Goal: Transaction & Acquisition: Download file/media

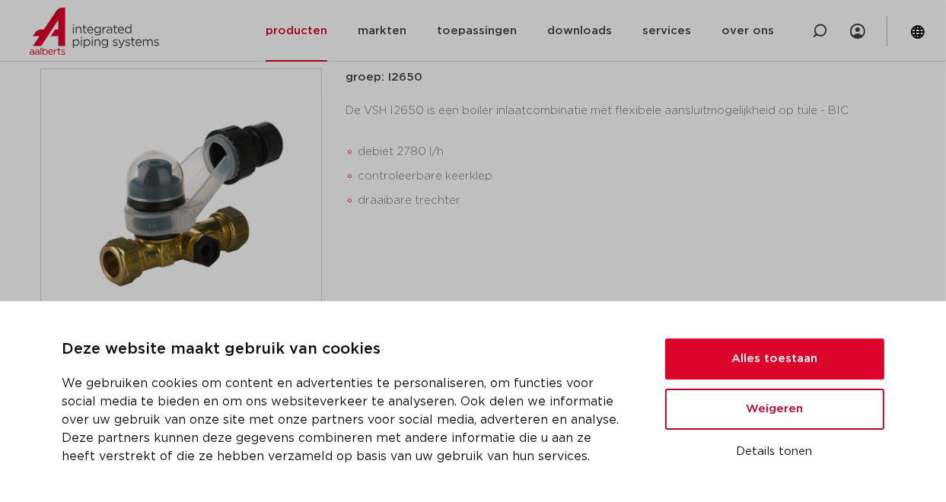
click at [740, 408] on button "Weigeren" at bounding box center [774, 409] width 219 height 41
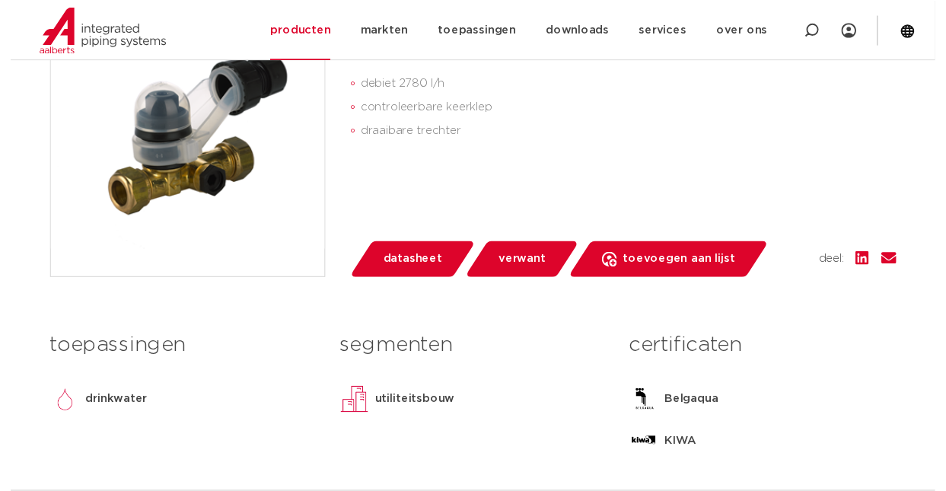
scroll to position [350, 0]
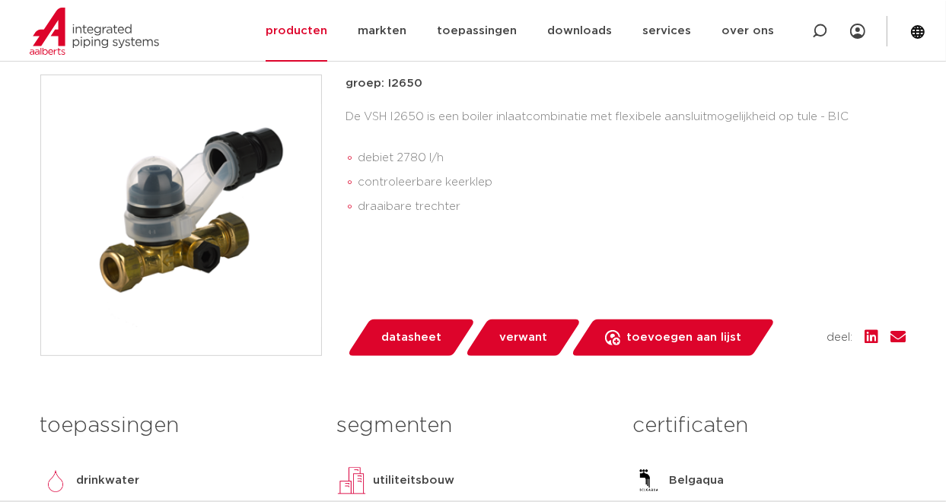
click at [414, 346] on span "datasheet" at bounding box center [411, 338] width 60 height 24
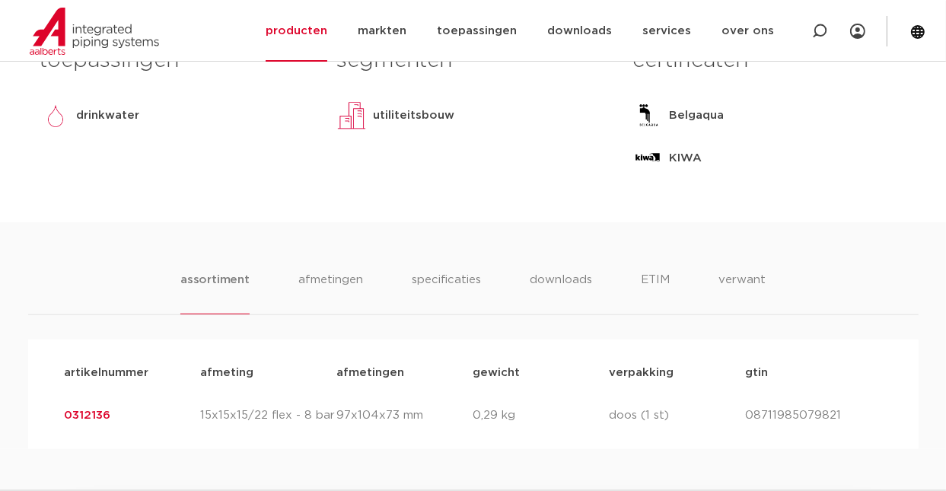
scroll to position [745, 0]
click at [454, 285] on li "specificaties" at bounding box center [445, 293] width 73 height 43
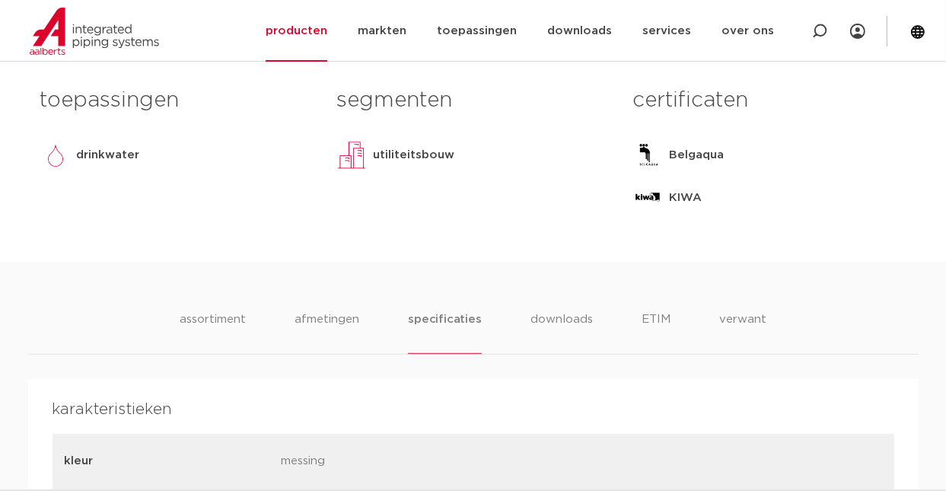
scroll to position [703, 0]
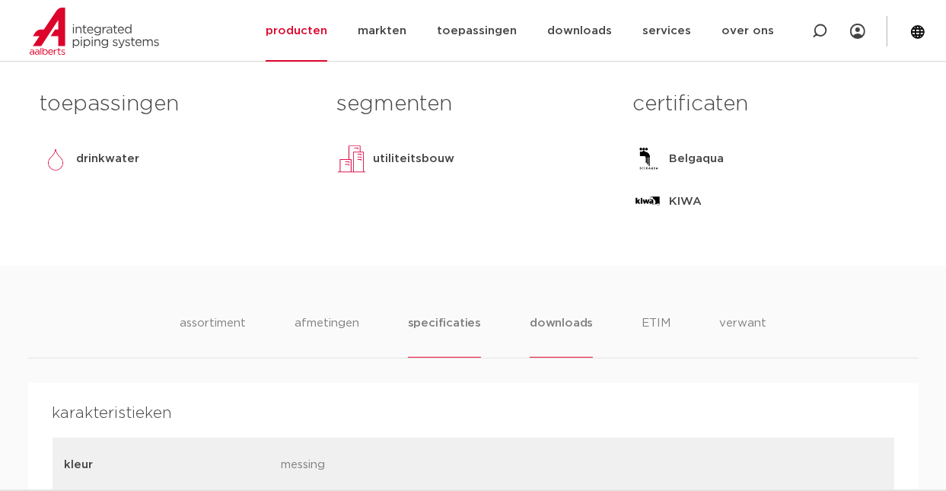
click at [581, 329] on li "downloads" at bounding box center [561, 335] width 63 height 43
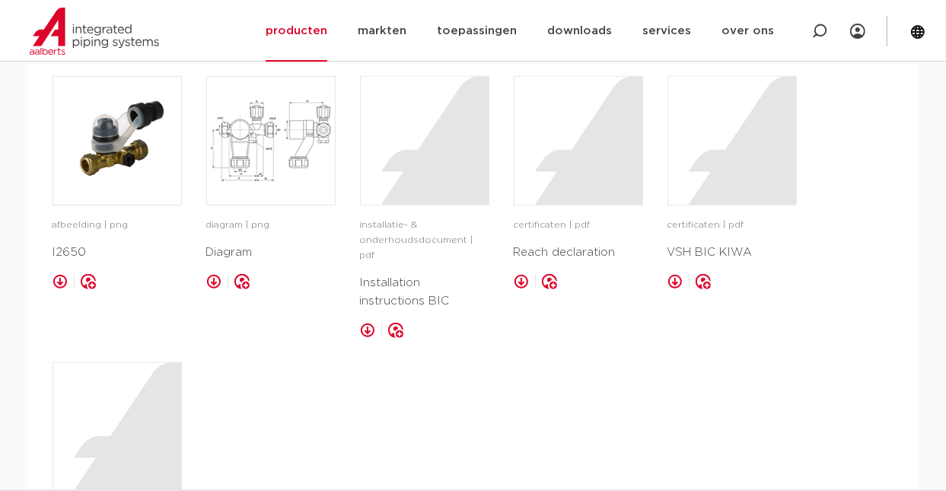
scroll to position [1025, 0]
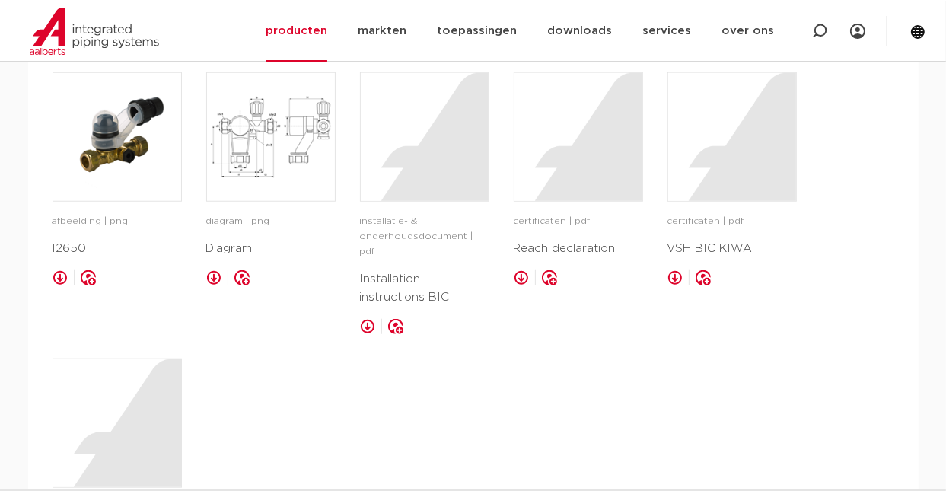
click at [700, 253] on p "VSH BIC KIWA" at bounding box center [731, 249] width 129 height 18
click at [674, 278] on link at bounding box center [674, 277] width 15 height 15
click at [523, 276] on link at bounding box center [521, 277] width 15 height 15
click at [364, 319] on link at bounding box center [367, 326] width 15 height 15
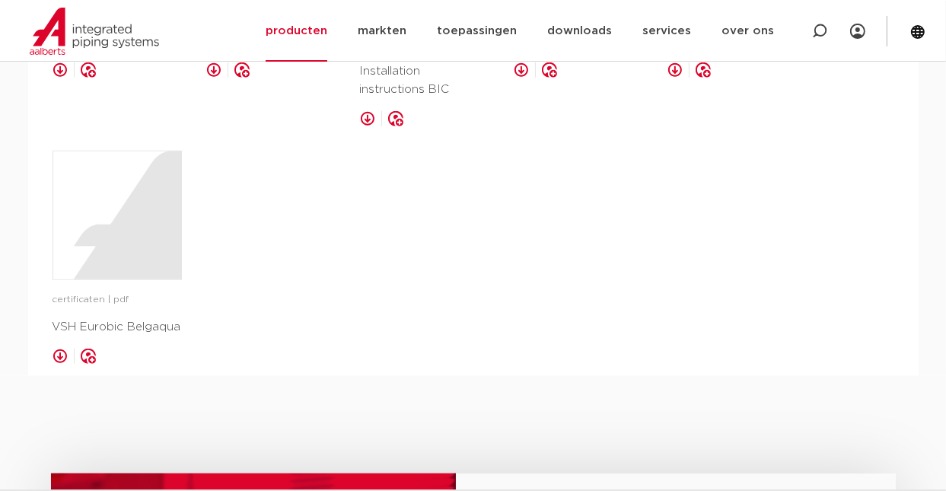
scroll to position [1235, 0]
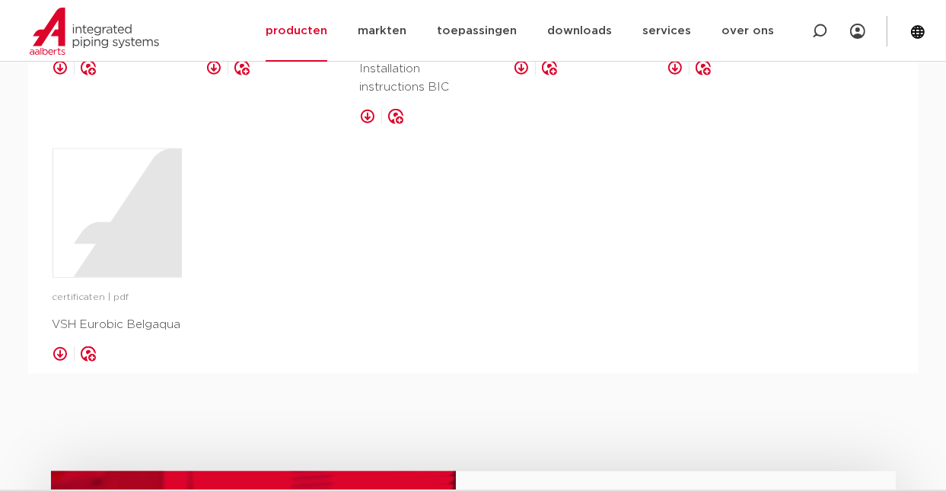
click at [59, 346] on link at bounding box center [60, 353] width 15 height 15
